Goal: Task Accomplishment & Management: Manage account settings

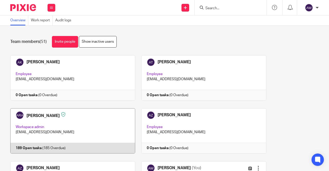
scroll to position [51, 0]
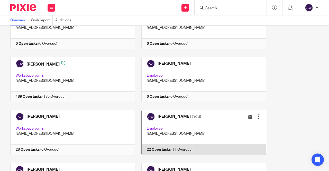
click at [158, 134] on link at bounding box center [200, 132] width 131 height 45
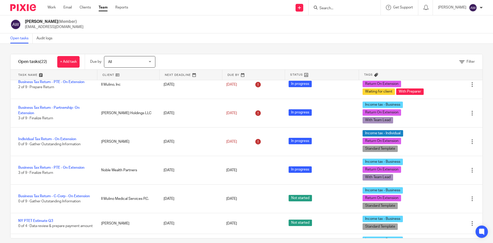
scroll to position [231, 0]
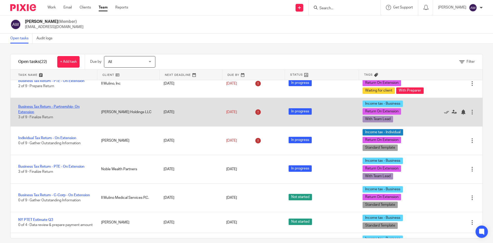
click at [47, 114] on link "Business Tax Return - Partnership- On Extension" at bounding box center [48, 109] width 61 height 9
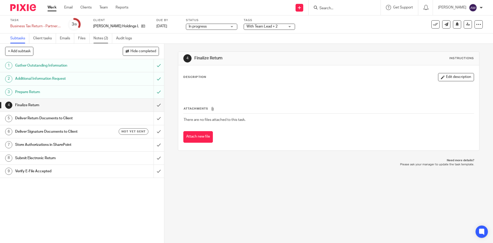
drag, startPoint x: 110, startPoint y: 41, endPoint x: 112, endPoint y: 40, distance: 2.8
click at [110, 41] on link "Notes (2)" at bounding box center [103, 38] width 19 height 10
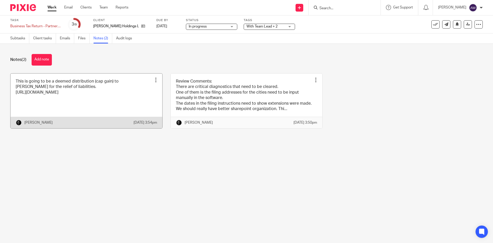
click at [80, 93] on link at bounding box center [87, 100] width 152 height 55
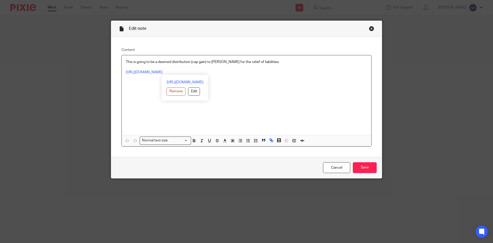
drag, startPoint x: 243, startPoint y: 73, endPoint x: 122, endPoint y: 73, distance: 121.3
click at [122, 73] on div "This is going to be a deemed distribution (cap gain) to [PERSON_NAME] for the r…" at bounding box center [247, 95] width 250 height 80
copy link "[URL][DOMAIN_NAME]"
click at [369, 29] on div "Close this dialog window" at bounding box center [371, 28] width 5 height 5
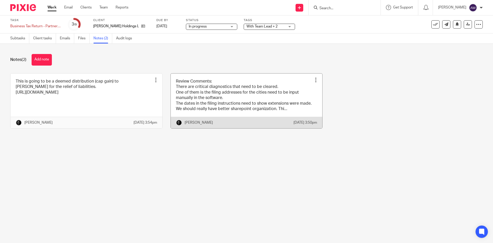
click at [191, 105] on link at bounding box center [247, 100] width 152 height 55
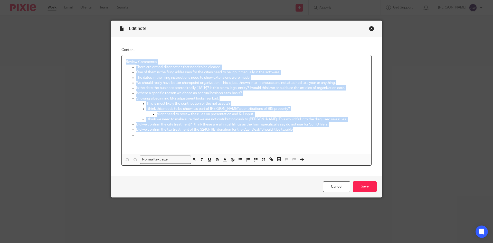
drag, startPoint x: 304, startPoint y: 131, endPoint x: 124, endPoint y: 61, distance: 192.8
click at [124, 61] on div "Review Comments: There are critical diagnostics that need to be cleared. One of…" at bounding box center [247, 104] width 250 height 99
copy div "Review Comments: There are critical diagnostics that need to be cleared. One of…"
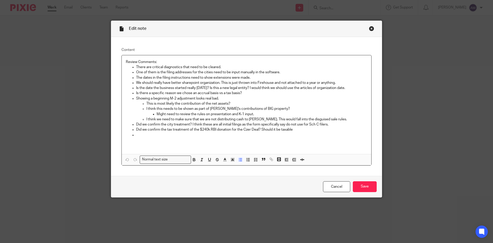
click at [136, 135] on p at bounding box center [251, 134] width 231 height 5
click at [361, 182] on input "Save" at bounding box center [365, 186] width 24 height 11
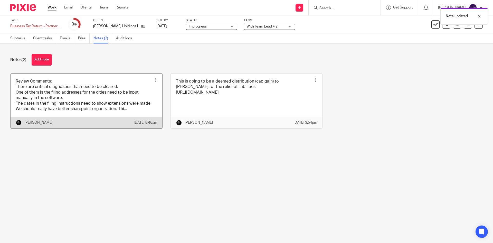
click at [98, 89] on link at bounding box center [87, 100] width 152 height 55
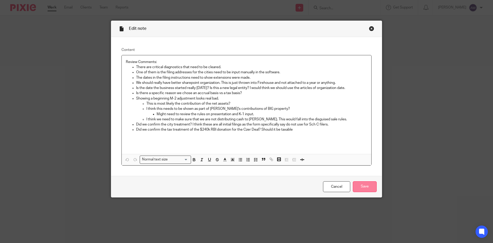
click at [362, 184] on input "Save" at bounding box center [365, 186] width 24 height 11
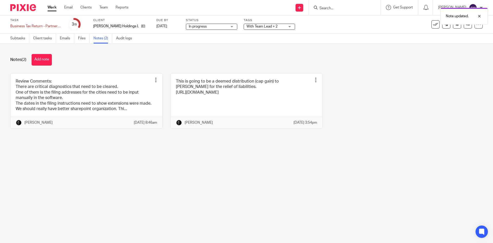
click at [323, 7] on div "Note updated." at bounding box center [368, 15] width 242 height 20
click at [327, 6] on div "Note updated." at bounding box center [368, 15] width 242 height 20
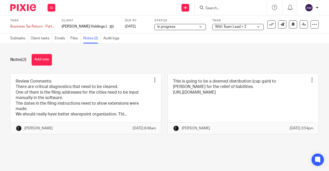
click at [209, 6] on input "Search" at bounding box center [228, 8] width 46 height 5
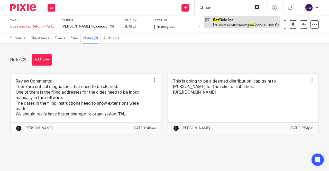
type input "sat"
click at [217, 20] on link at bounding box center [242, 22] width 76 height 12
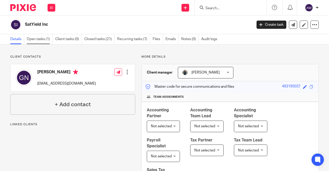
click at [40, 41] on link "Open tasks (1)" at bounding box center [40, 39] width 26 height 10
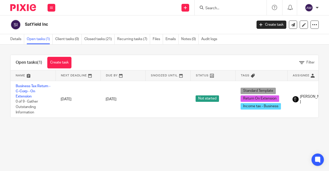
click at [227, 5] on form at bounding box center [232, 7] width 55 height 6
click at [225, 6] on input "Search" at bounding box center [228, 8] width 46 height 5
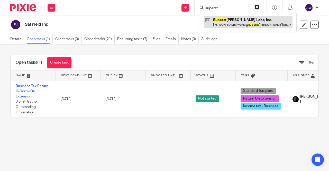
type input "superst"
click at [225, 20] on link at bounding box center [248, 22] width 89 height 12
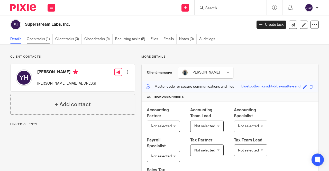
click at [51, 41] on link "Open tasks (1)" at bounding box center [40, 39] width 26 height 10
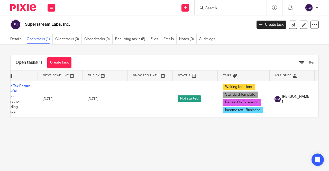
scroll to position [0, 67]
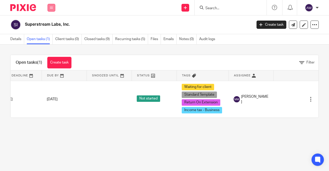
click at [52, 7] on icon at bounding box center [51, 7] width 3 height 3
click at [51, 25] on link "Work" at bounding box center [48, 24] width 8 height 4
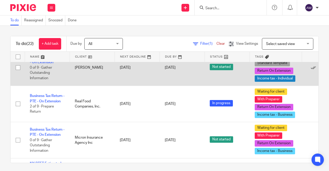
scroll to position [620, 0]
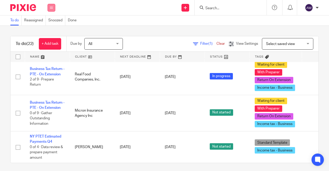
click at [52, 9] on icon at bounding box center [51, 7] width 3 height 3
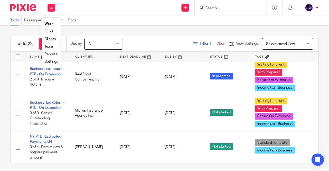
click at [53, 23] on link "Work" at bounding box center [48, 24] width 9 height 4
